Goal: Information Seeking & Learning: Check status

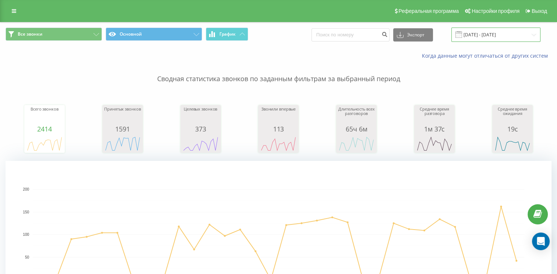
click at [519, 35] on input "19.07.2025 - 19.08.2025" at bounding box center [495, 35] width 89 height 14
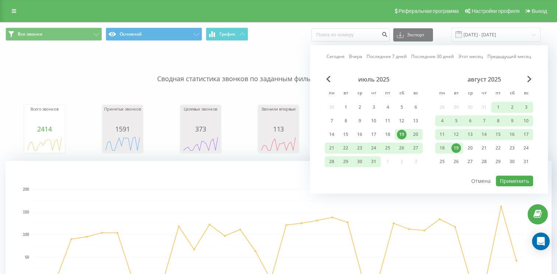
click at [456, 147] on div "19" at bounding box center [456, 148] width 10 height 10
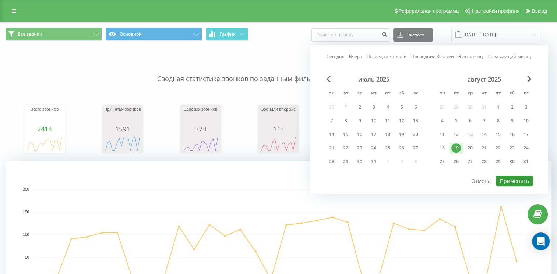
click at [515, 177] on button "Применить" at bounding box center [514, 181] width 37 height 11
type input "[DATE] - [DATE]"
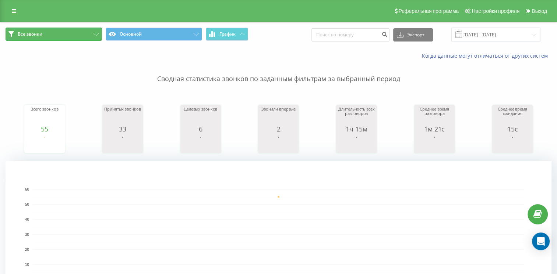
click at [49, 37] on button "Все звонки" at bounding box center [54, 34] width 96 height 13
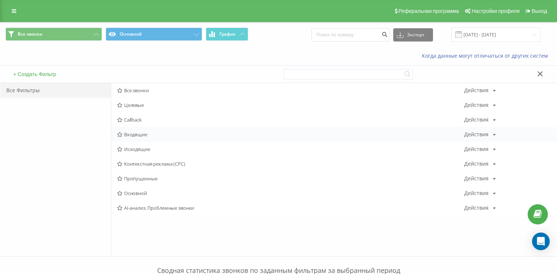
click at [140, 132] on span "Входящие" at bounding box center [290, 134] width 347 height 5
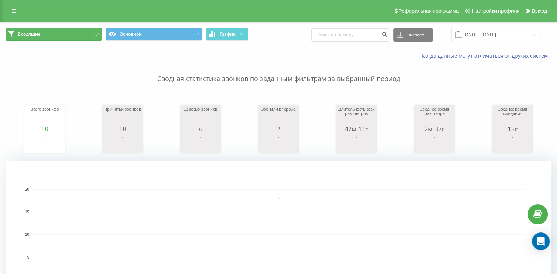
click at [57, 33] on button "Входящие" at bounding box center [54, 34] width 96 height 13
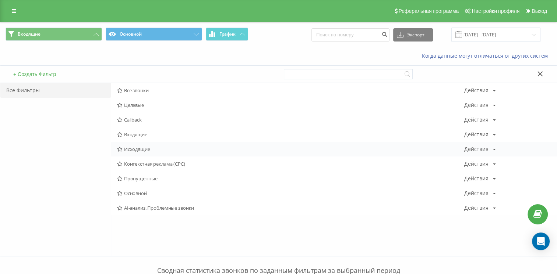
click at [142, 152] on div "Исходящие Действия Редактировать Копировать Удалить По умолчанию Поделиться" at bounding box center [333, 149] width 445 height 15
click at [134, 148] on span "Исходящие" at bounding box center [290, 149] width 347 height 5
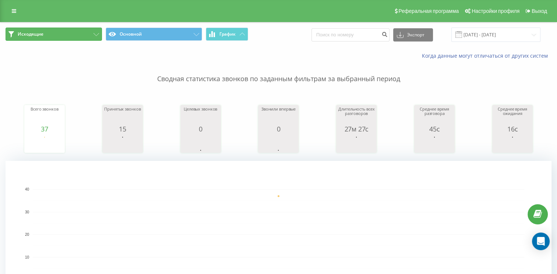
click at [74, 34] on button "Исходящие" at bounding box center [54, 34] width 96 height 13
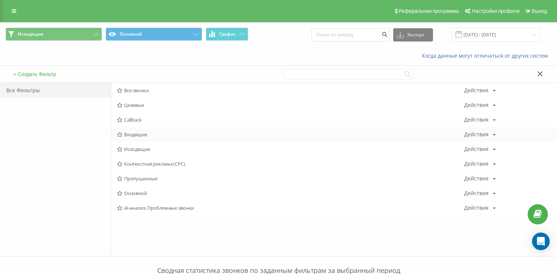
click at [143, 136] on span "Входящие" at bounding box center [290, 134] width 347 height 5
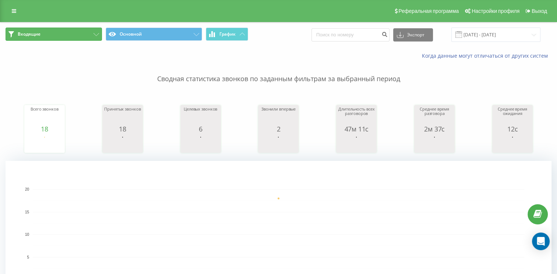
click at [46, 29] on button "Входящие" at bounding box center [54, 34] width 96 height 13
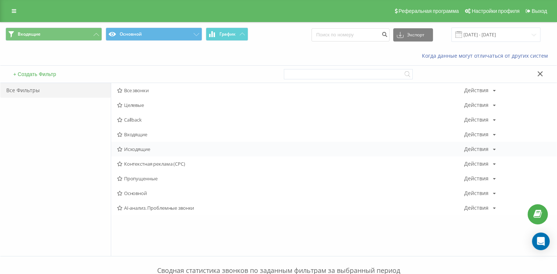
click at [142, 147] on span "Исходящие" at bounding box center [290, 149] width 347 height 5
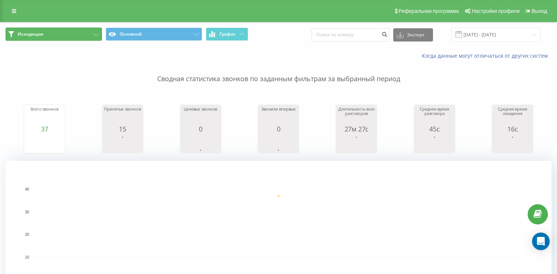
click at [71, 35] on button "Исходящие" at bounding box center [54, 34] width 96 height 13
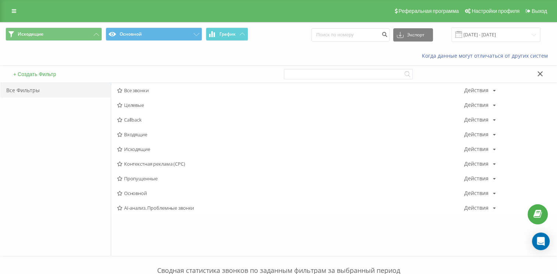
click at [175, 58] on div "Когда данные могут отличаться от других систем" at bounding box center [278, 56] width 556 height 18
click at [137, 137] on span "Входящие" at bounding box center [290, 134] width 347 height 5
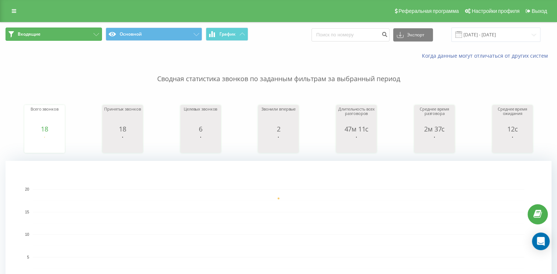
click at [63, 35] on button "Входящие" at bounding box center [54, 34] width 96 height 13
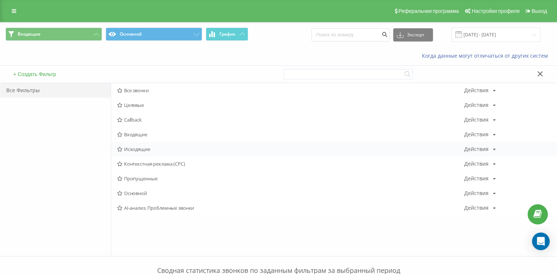
click at [130, 147] on span "Исходящие" at bounding box center [290, 149] width 347 height 5
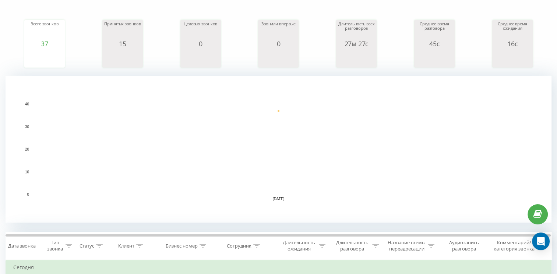
scroll to position [184, 0]
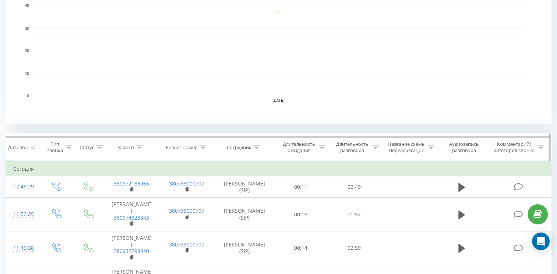
click at [423, 154] on div "Название схемы переадресации" at bounding box center [406, 147] width 39 height 13
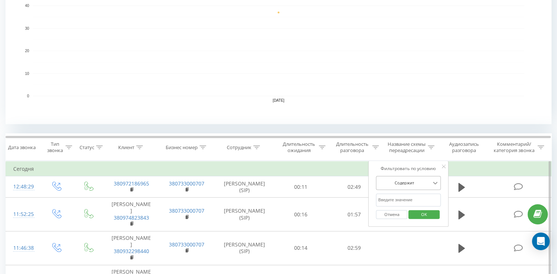
click at [431, 190] on div "Содержит" at bounding box center [408, 183] width 65 height 14
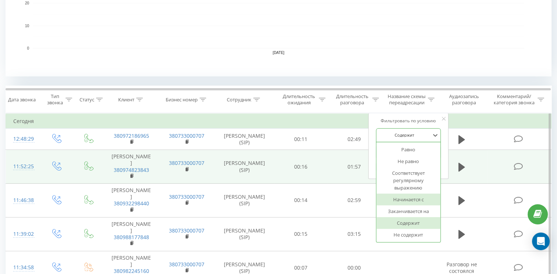
scroll to position [279, 0]
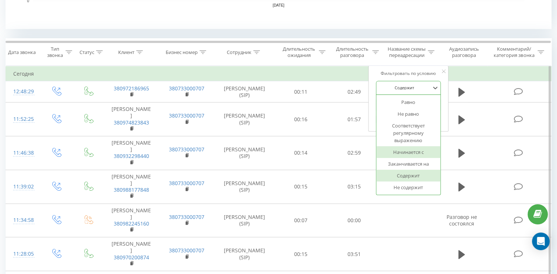
click at [418, 156] on div "Начинается с" at bounding box center [408, 152] width 64 height 12
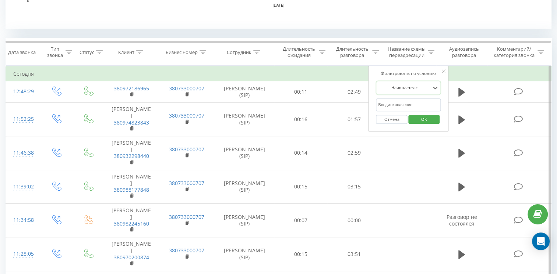
click at [402, 111] on input "text" at bounding box center [408, 105] width 65 height 13
type input "00.21"
click at [422, 125] on span "OK" at bounding box center [423, 119] width 21 height 11
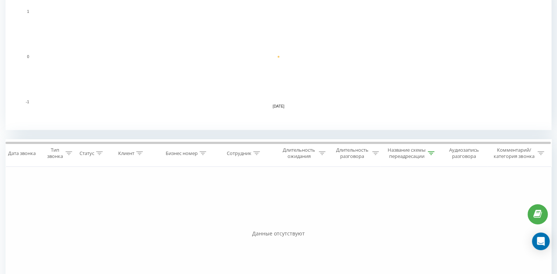
scroll to position [184, 0]
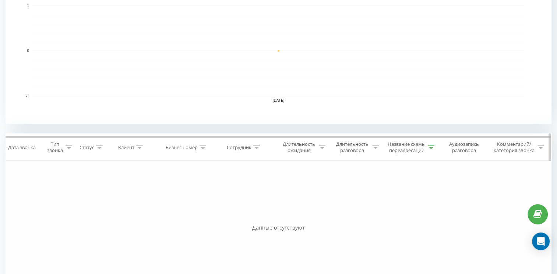
click at [427, 149] on icon at bounding box center [430, 148] width 7 height 4
click at [419, 190] on div "Начинается с" at bounding box center [408, 183] width 65 height 14
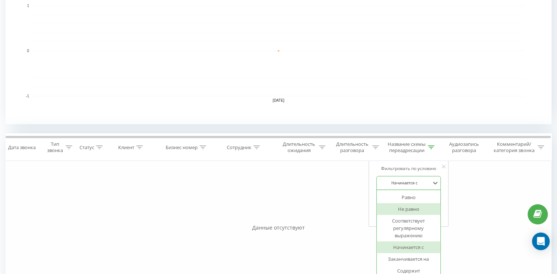
scroll to position [206, 0]
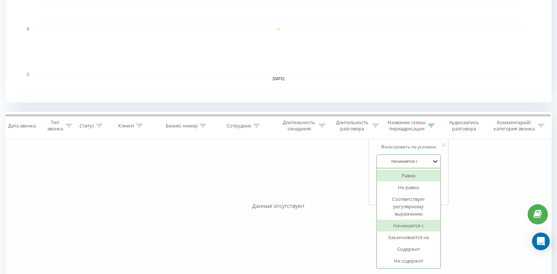
click at [433, 165] on icon at bounding box center [434, 161] width 7 height 7
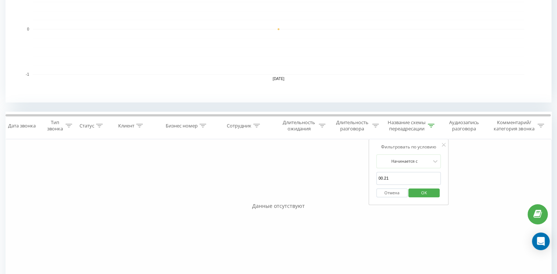
click at [396, 198] on button "Отмена" at bounding box center [391, 193] width 31 height 9
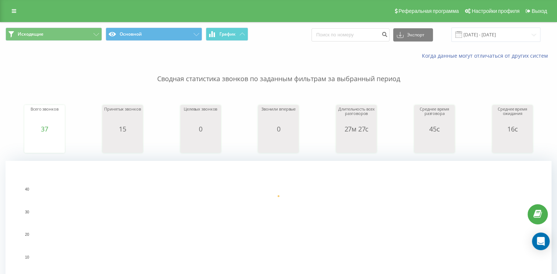
scroll to position [184, 0]
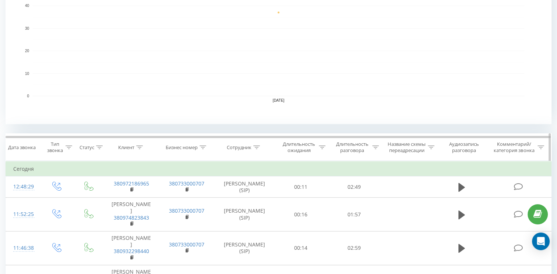
click at [372, 149] on icon at bounding box center [375, 148] width 7 height 4
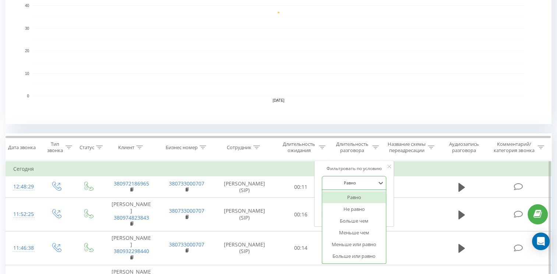
click at [375, 187] on div at bounding box center [350, 183] width 52 height 7
click at [364, 227] on div "Больше чем" at bounding box center [354, 221] width 64 height 12
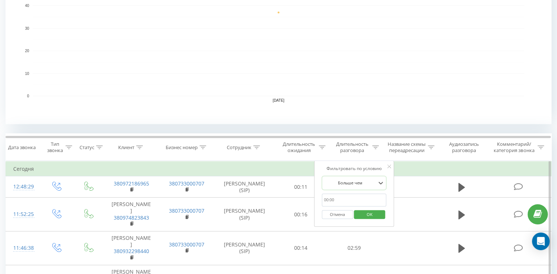
click at [339, 207] on input "text" at bounding box center [354, 200] width 65 height 13
type input "2"
type input "00:20"
click at [372, 220] on span "OK" at bounding box center [369, 214] width 21 height 11
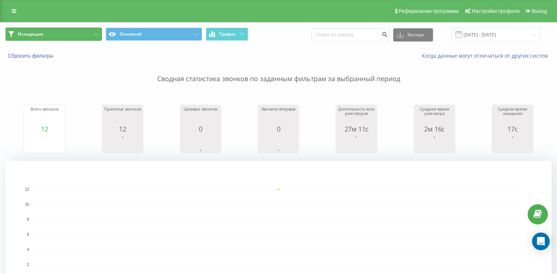
click at [56, 38] on button "Исходящие" at bounding box center [54, 34] width 96 height 13
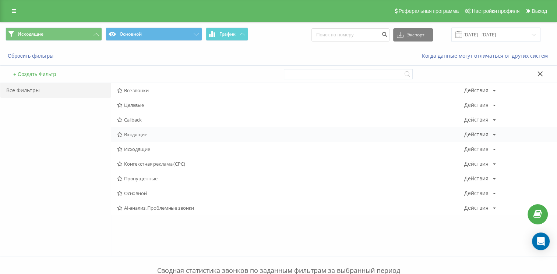
click at [135, 136] on span "Входящие" at bounding box center [290, 134] width 347 height 5
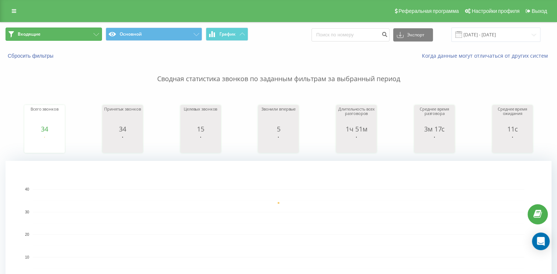
click at [42, 35] on button "Входящие" at bounding box center [54, 34] width 96 height 13
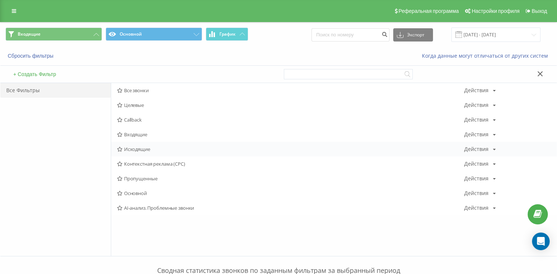
click at [135, 148] on span "Исходящие" at bounding box center [290, 149] width 347 height 5
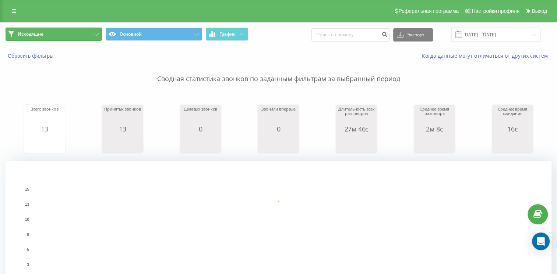
click at [64, 36] on button "Исходящие" at bounding box center [54, 34] width 96 height 13
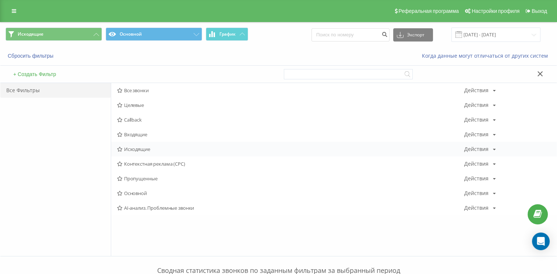
click at [141, 154] on div "Исходящие Действия Редактировать Копировать Удалить По умолчанию Поделиться" at bounding box center [333, 149] width 445 height 15
click at [144, 132] on span "Входящие" at bounding box center [290, 134] width 347 height 5
click at [153, 134] on span "Входящие" at bounding box center [290, 134] width 347 height 5
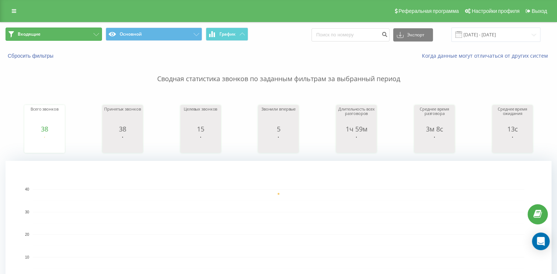
click at [70, 36] on button "Входящие" at bounding box center [54, 34] width 96 height 13
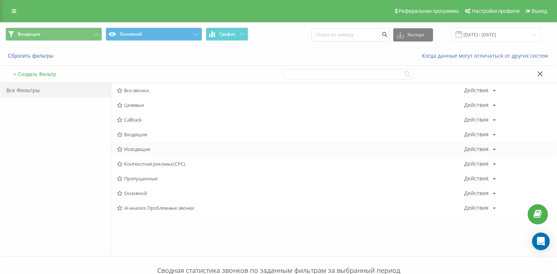
click at [128, 144] on div "Исходящие Действия Редактировать Копировать Удалить По умолчанию Поделиться" at bounding box center [333, 149] width 445 height 15
click at [153, 151] on span "Исходящие" at bounding box center [290, 149] width 347 height 5
